Goal: Task Accomplishment & Management: Complete application form

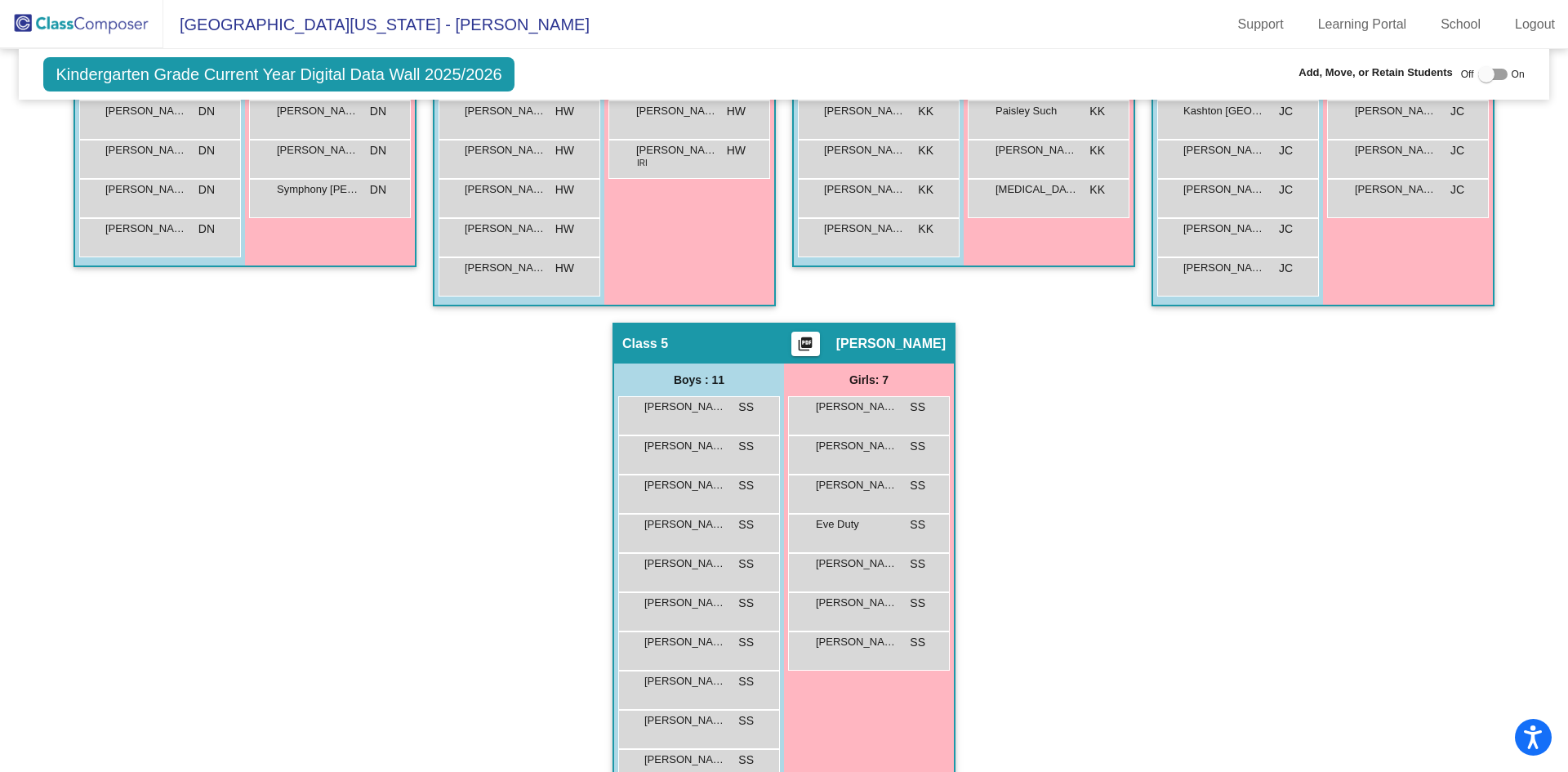
scroll to position [286, 0]
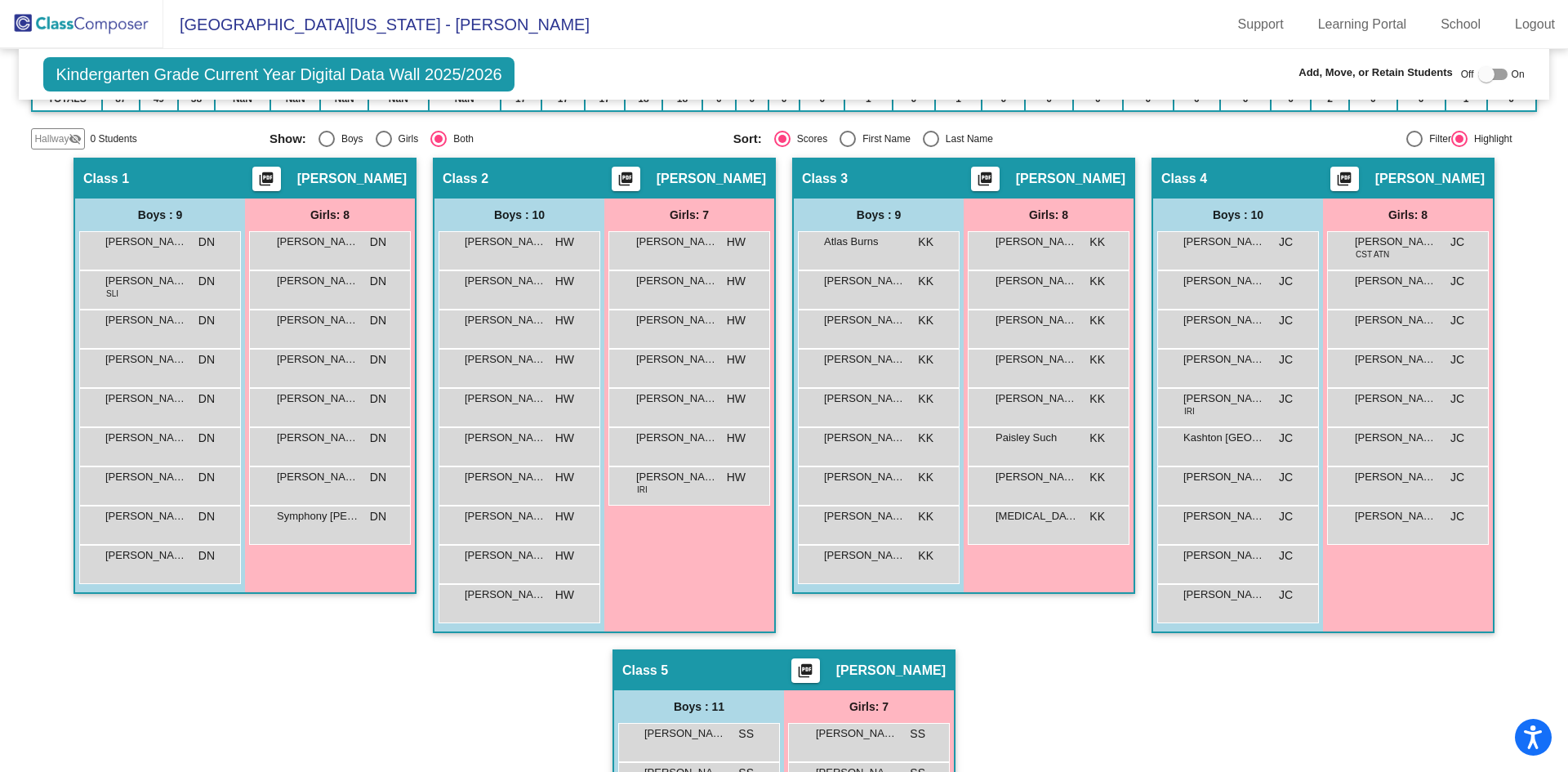
click at [1485, 69] on div at bounding box center [1486, 74] width 17 height 17
checkbox input "true"
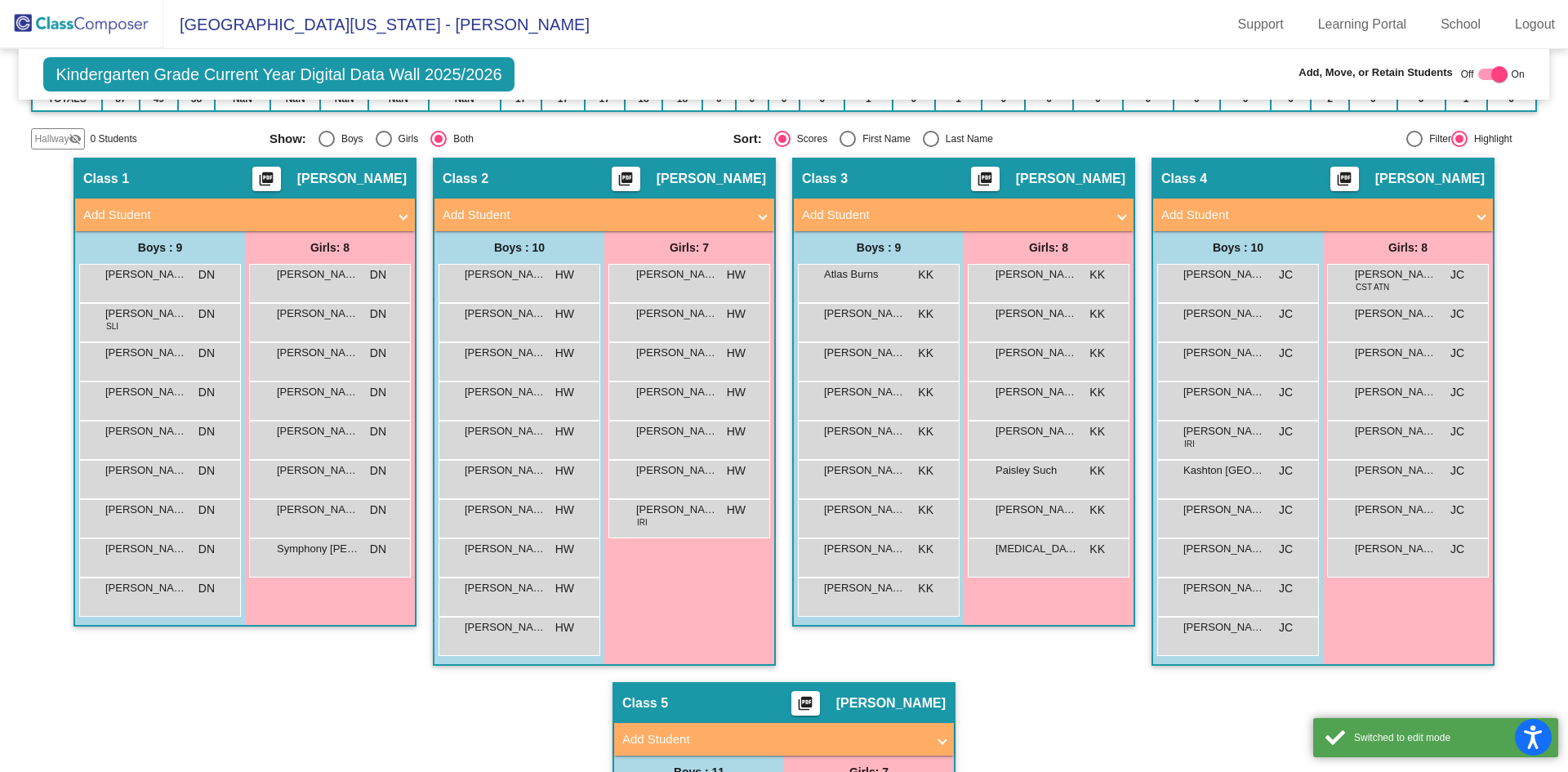
click at [1059, 216] on mat-panel-title "Add Student" at bounding box center [953, 215] width 303 height 19
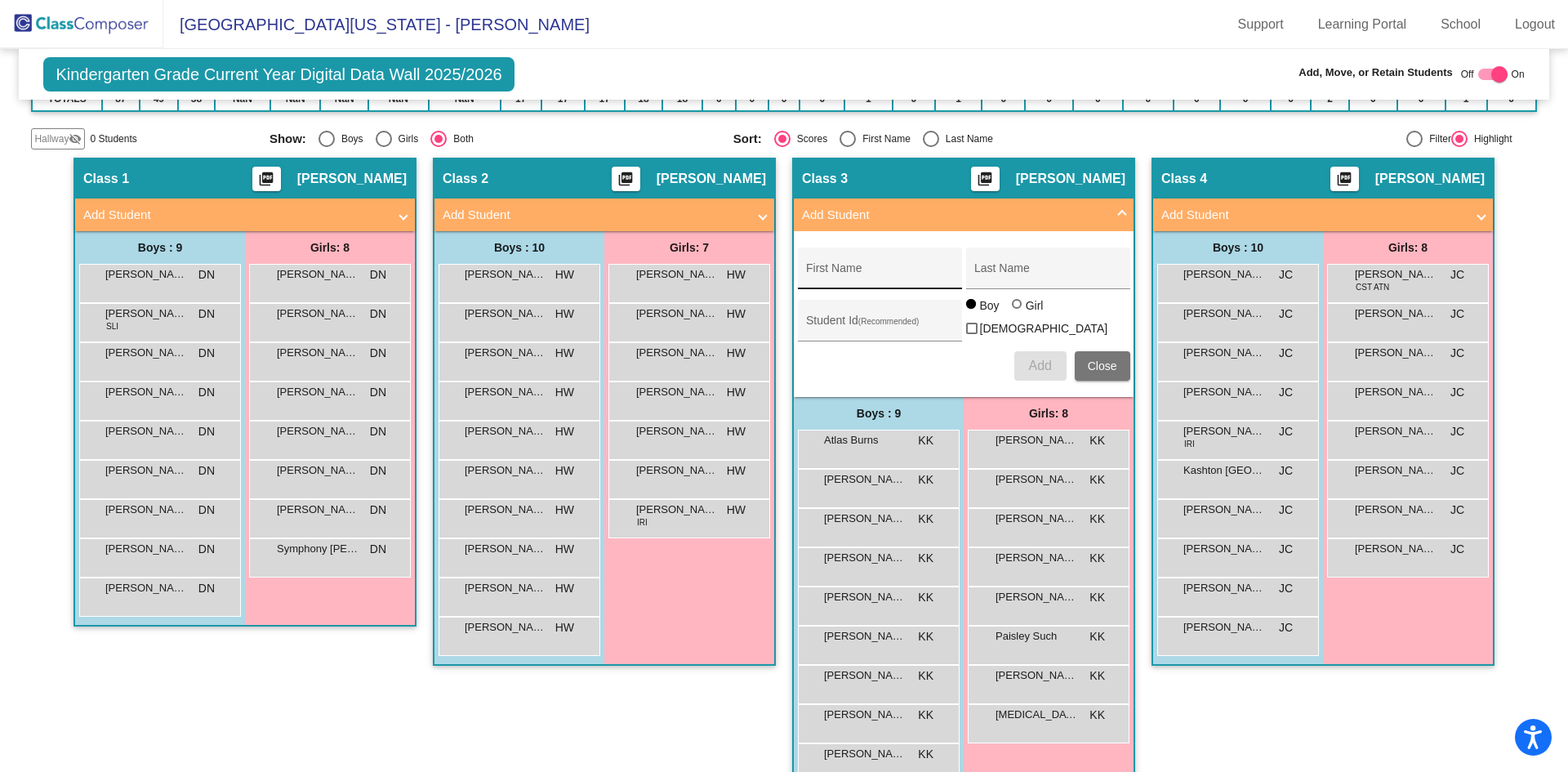
click at [878, 266] on div "First Name" at bounding box center [879, 273] width 147 height 33
type input "[PERSON_NAME]"
click at [867, 316] on div "Student Id (Recommended)" at bounding box center [879, 325] width 147 height 33
type input "3810175"
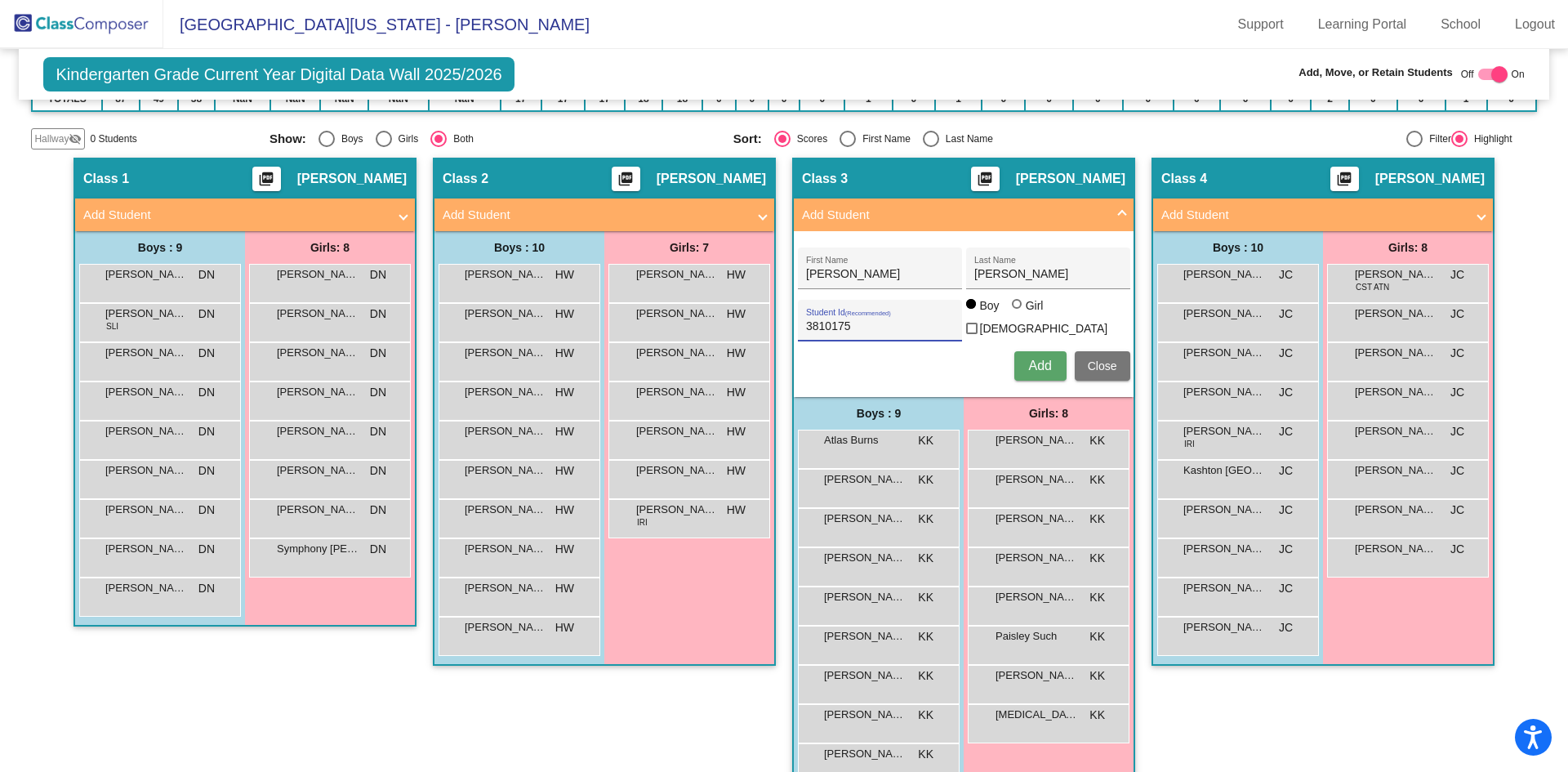
click at [1036, 359] on span "Add" at bounding box center [1039, 366] width 22 height 14
click at [1101, 359] on span "Close" at bounding box center [1103, 365] width 29 height 13
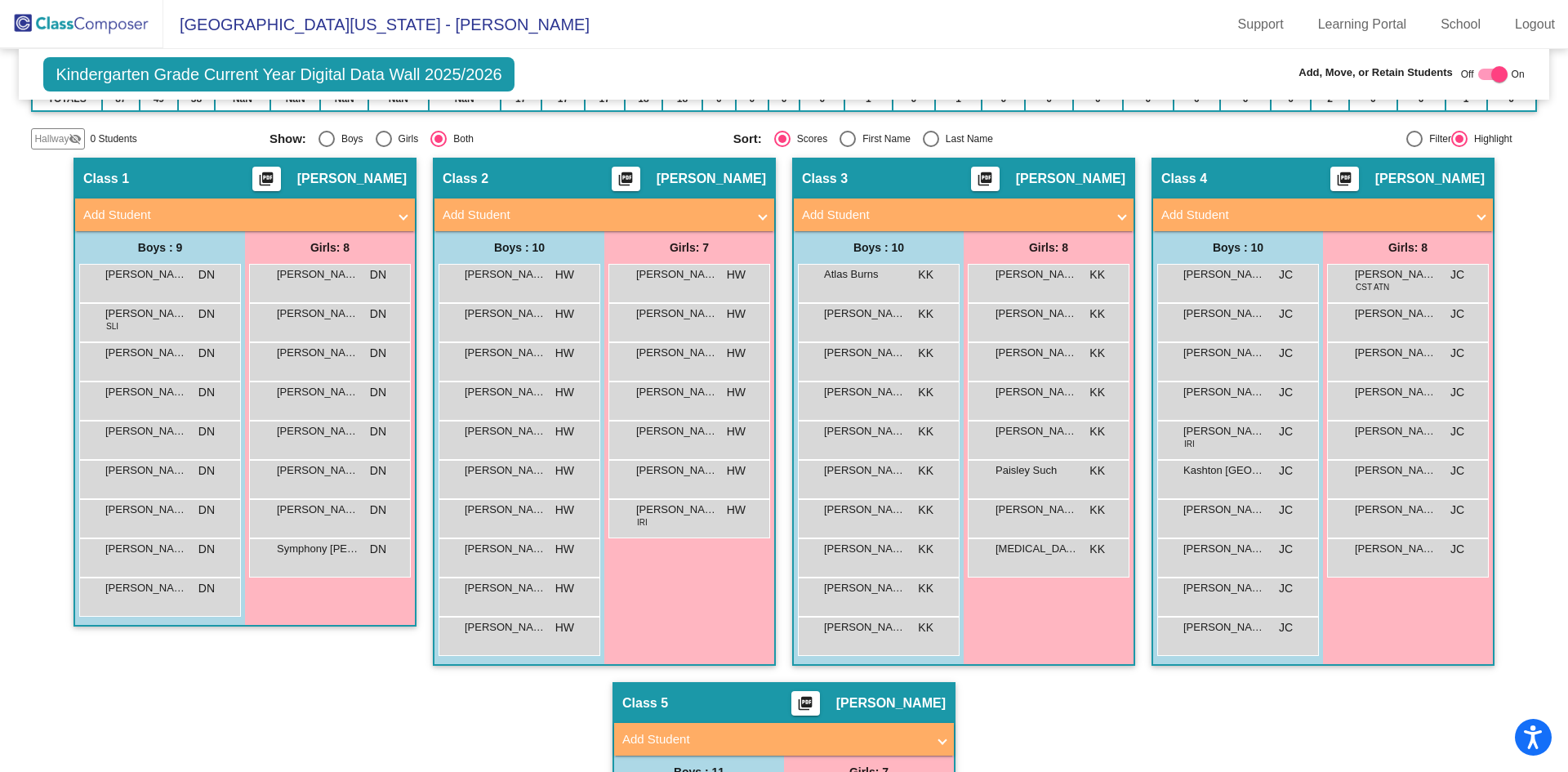
click at [1492, 74] on div at bounding box center [1500, 74] width 17 height 17
checkbox input "false"
